Goal: Task Accomplishment & Management: Use online tool/utility

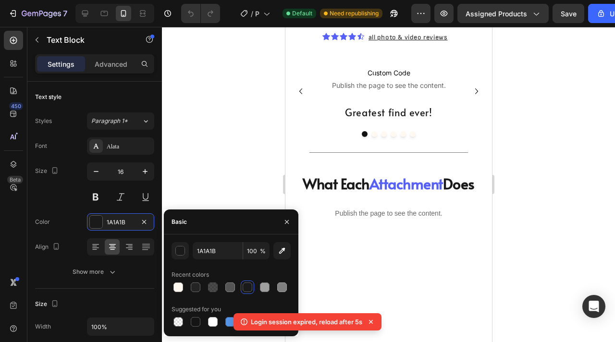
scroll to position [483, 0]
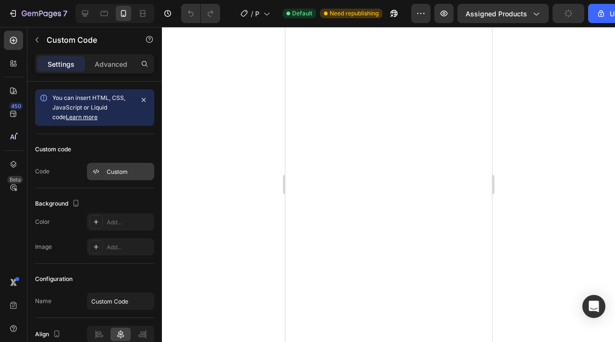
click at [115, 166] on div "Custom" at bounding box center [120, 171] width 67 height 17
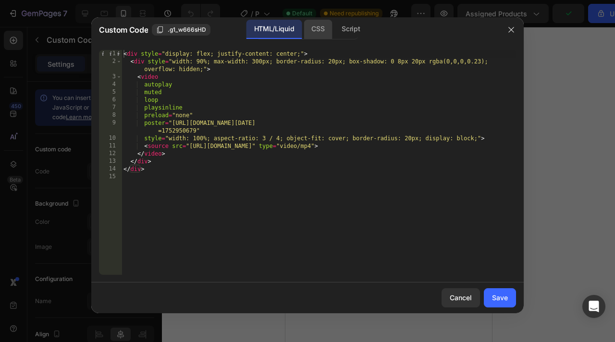
click at [334, 38] on div "CSS" at bounding box center [351, 29] width 34 height 19
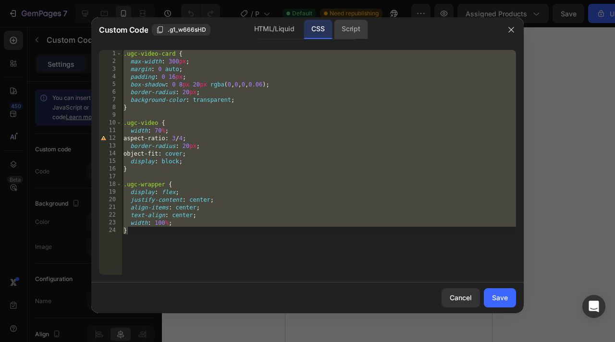
click at [357, 28] on div "Script" at bounding box center [351, 29] width 34 height 19
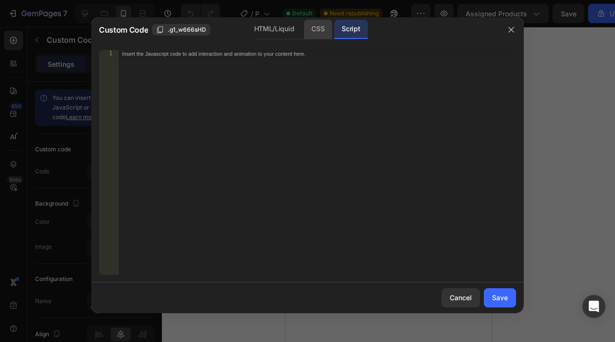
click at [324, 32] on div "CSS" at bounding box center [318, 29] width 28 height 19
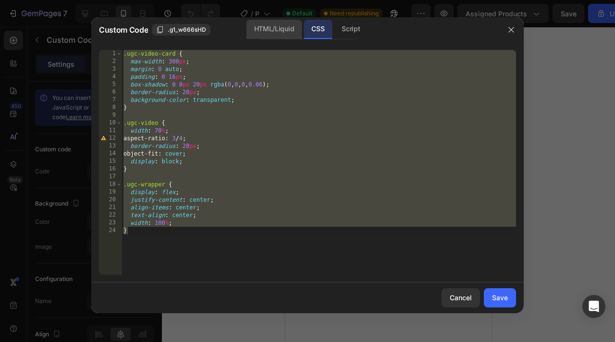
click at [293, 32] on div "HTML/Liquid" at bounding box center [273, 29] width 55 height 19
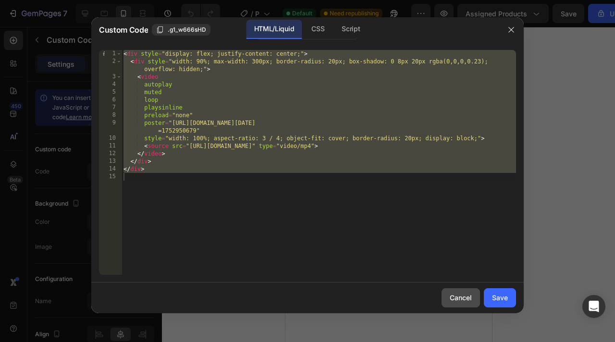
click at [452, 297] on div "Cancel" at bounding box center [461, 298] width 22 height 10
